Goal: Register for event/course

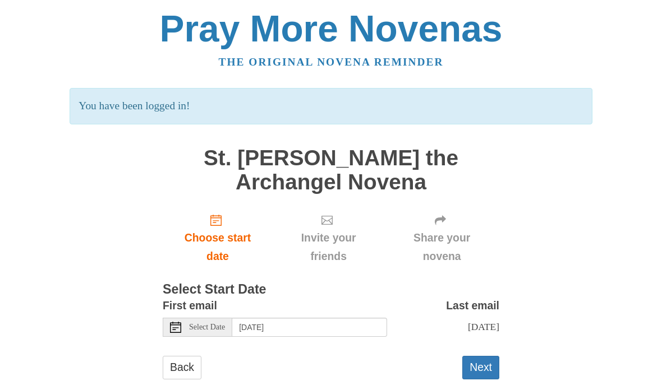
click at [437, 262] on span "Share your novena" at bounding box center [441, 247] width 93 height 37
click at [339, 325] on input "[DATE]" at bounding box center [309, 327] width 155 height 19
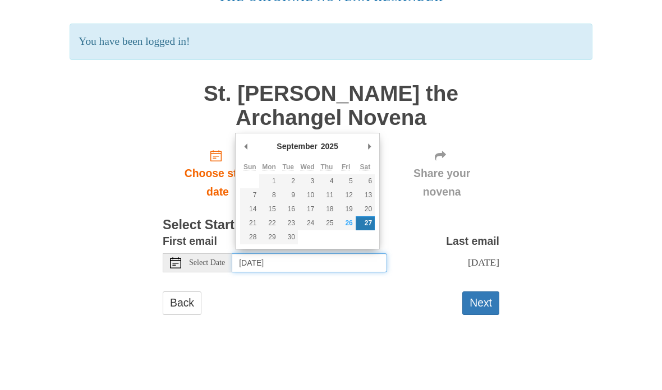
type input "[DATE]"
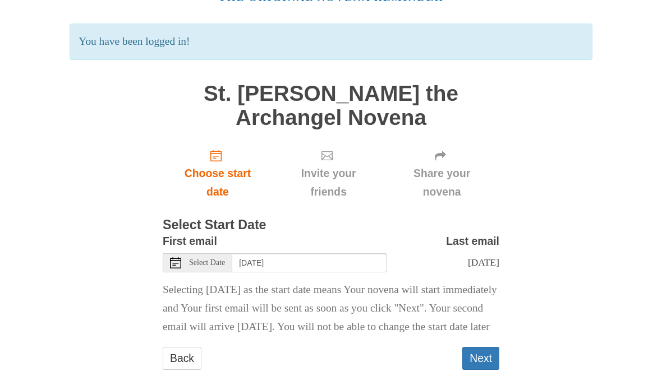
scroll to position [89, 0]
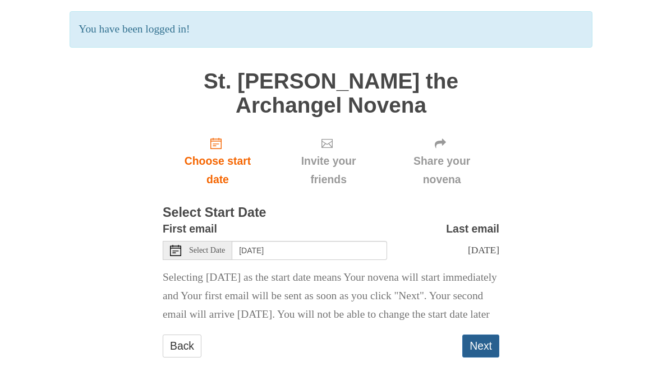
click at [482, 343] on button "Next" at bounding box center [480, 346] width 37 height 23
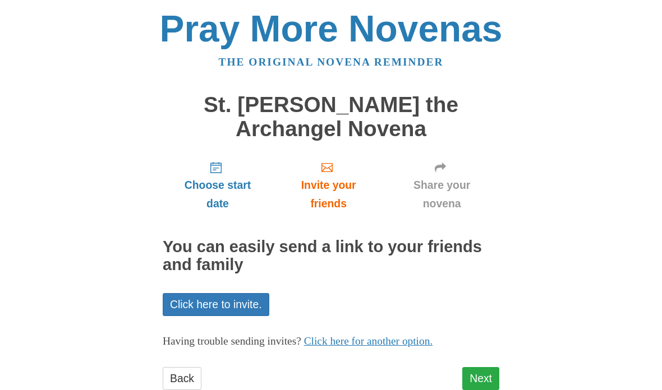
click at [478, 368] on link "Next" at bounding box center [480, 378] width 37 height 23
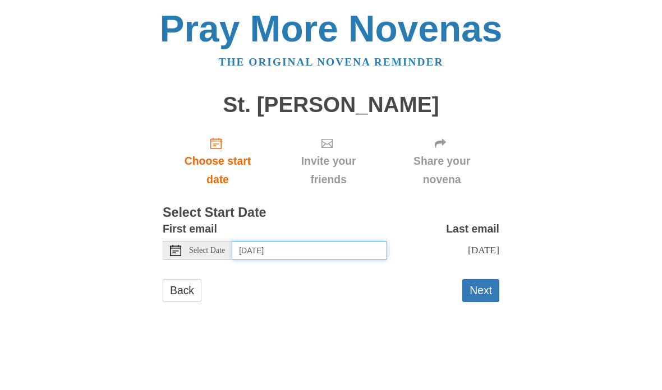
click at [319, 253] on input "[DATE]" at bounding box center [309, 250] width 155 height 19
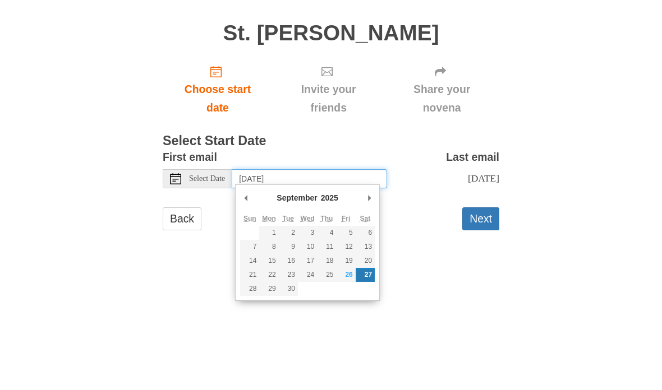
type input "[DATE]"
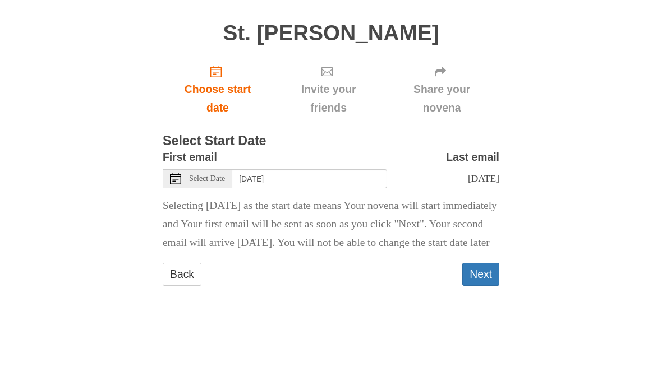
scroll to position [13, 0]
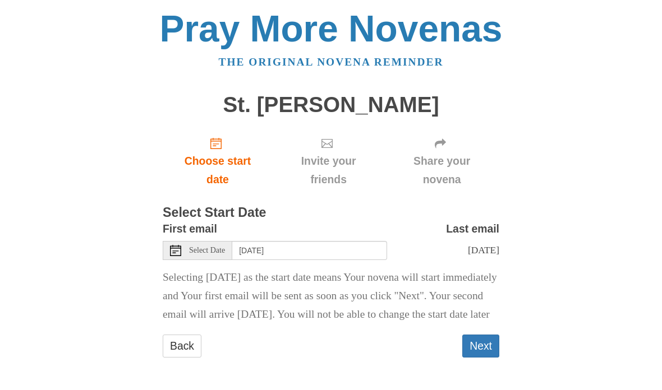
click at [489, 287] on p "Selecting [DATE] as the start date means Your novena will start immediately and…" at bounding box center [331, 297] width 337 height 56
click at [479, 343] on button "Next" at bounding box center [480, 346] width 37 height 23
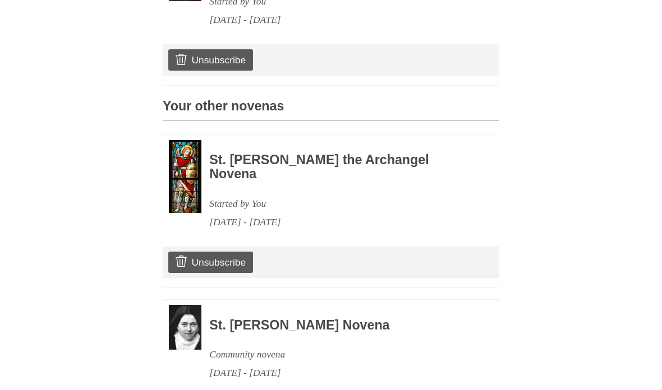
scroll to position [446, 0]
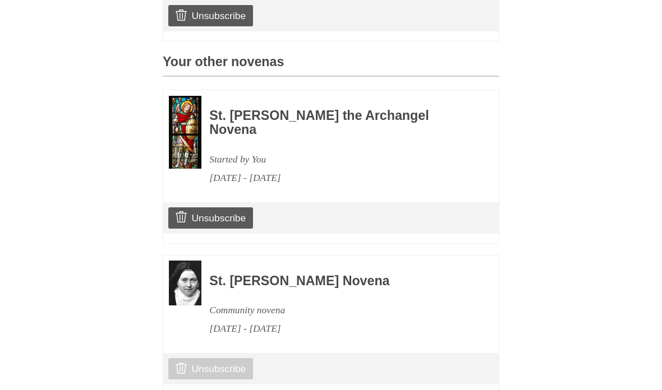
click at [234, 359] on link "Unsubscribe" at bounding box center [210, 369] width 85 height 21
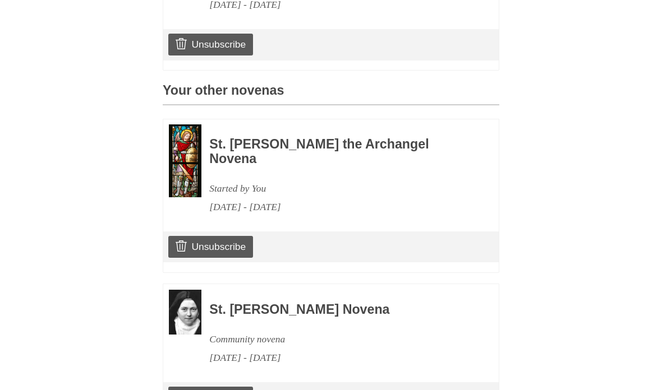
scroll to position [501, 0]
